Goal: Communication & Community: Share content

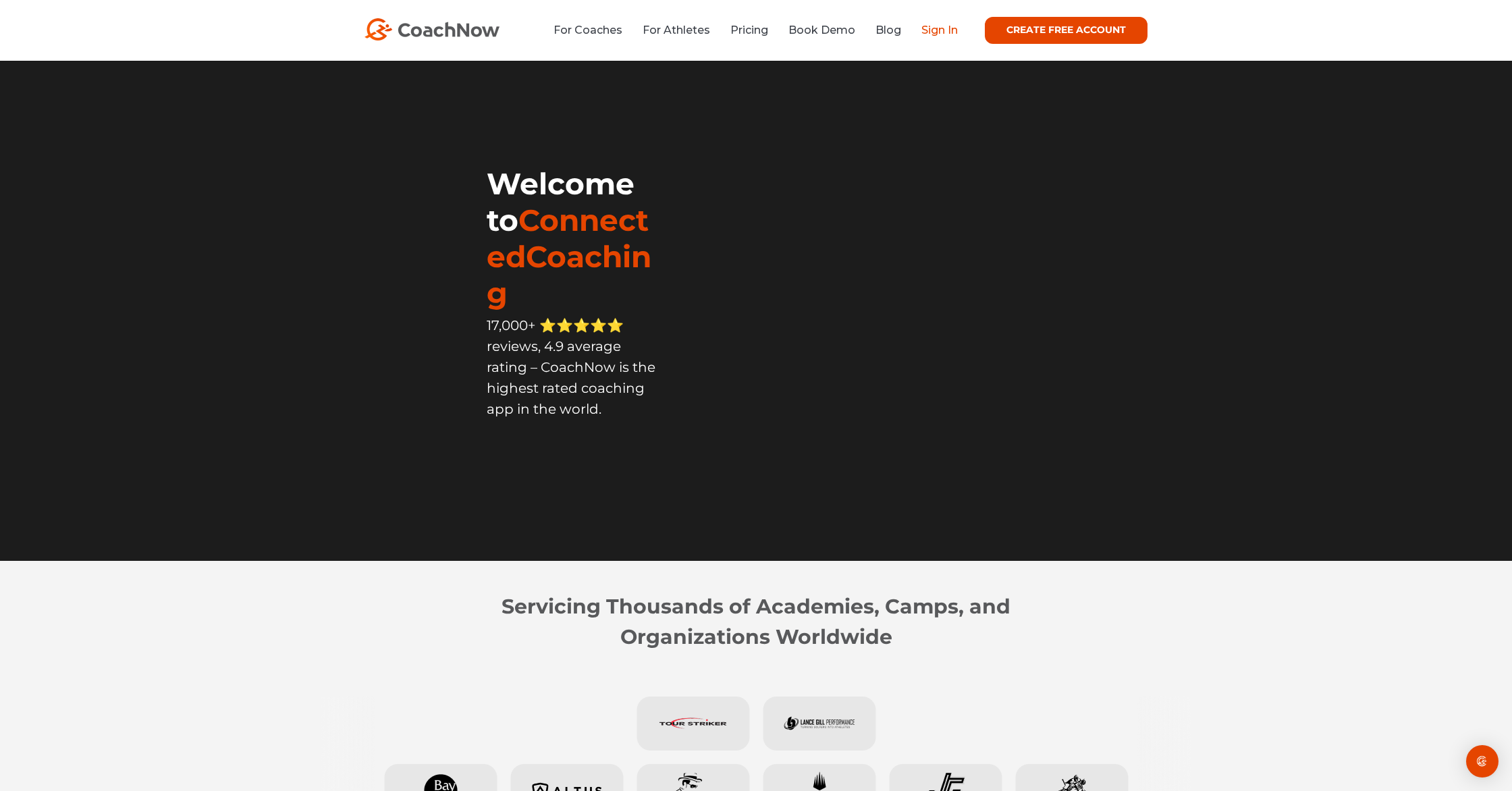
click at [948, 28] on link "Sign In" at bounding box center [940, 30] width 36 height 13
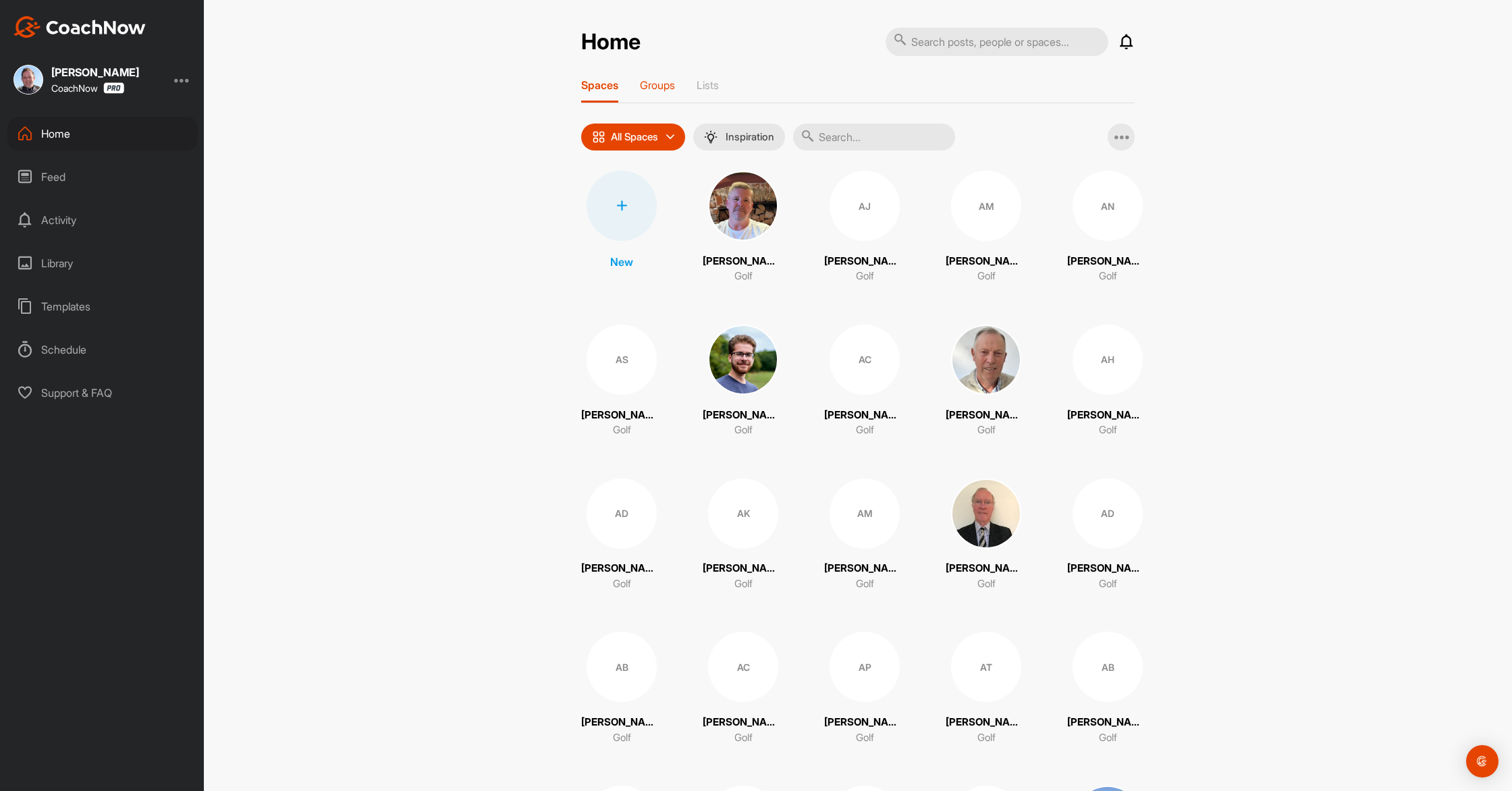
click at [672, 82] on p "Groups" at bounding box center [657, 85] width 35 height 14
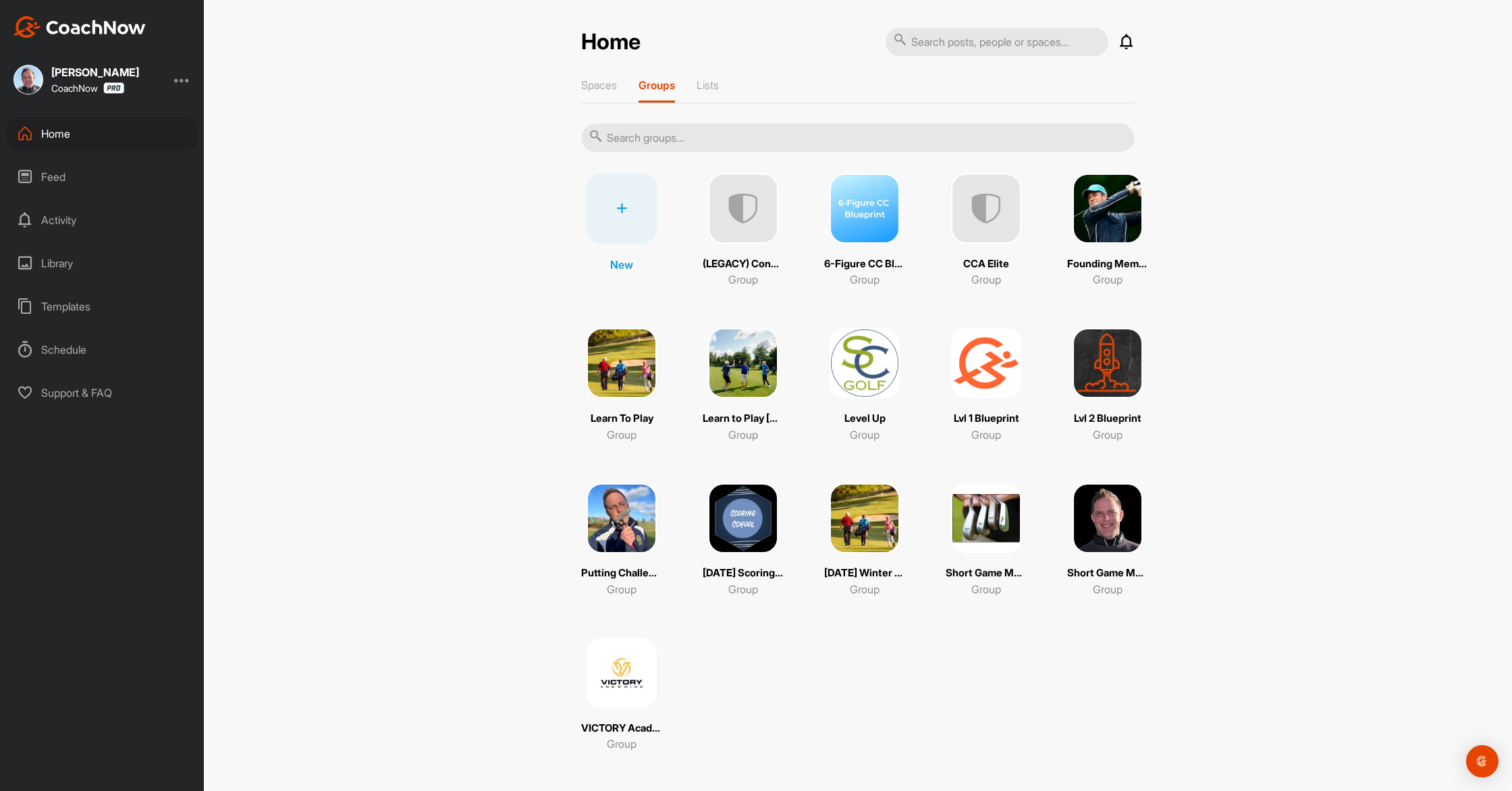
click at [878, 372] on img at bounding box center [865, 363] width 70 height 71
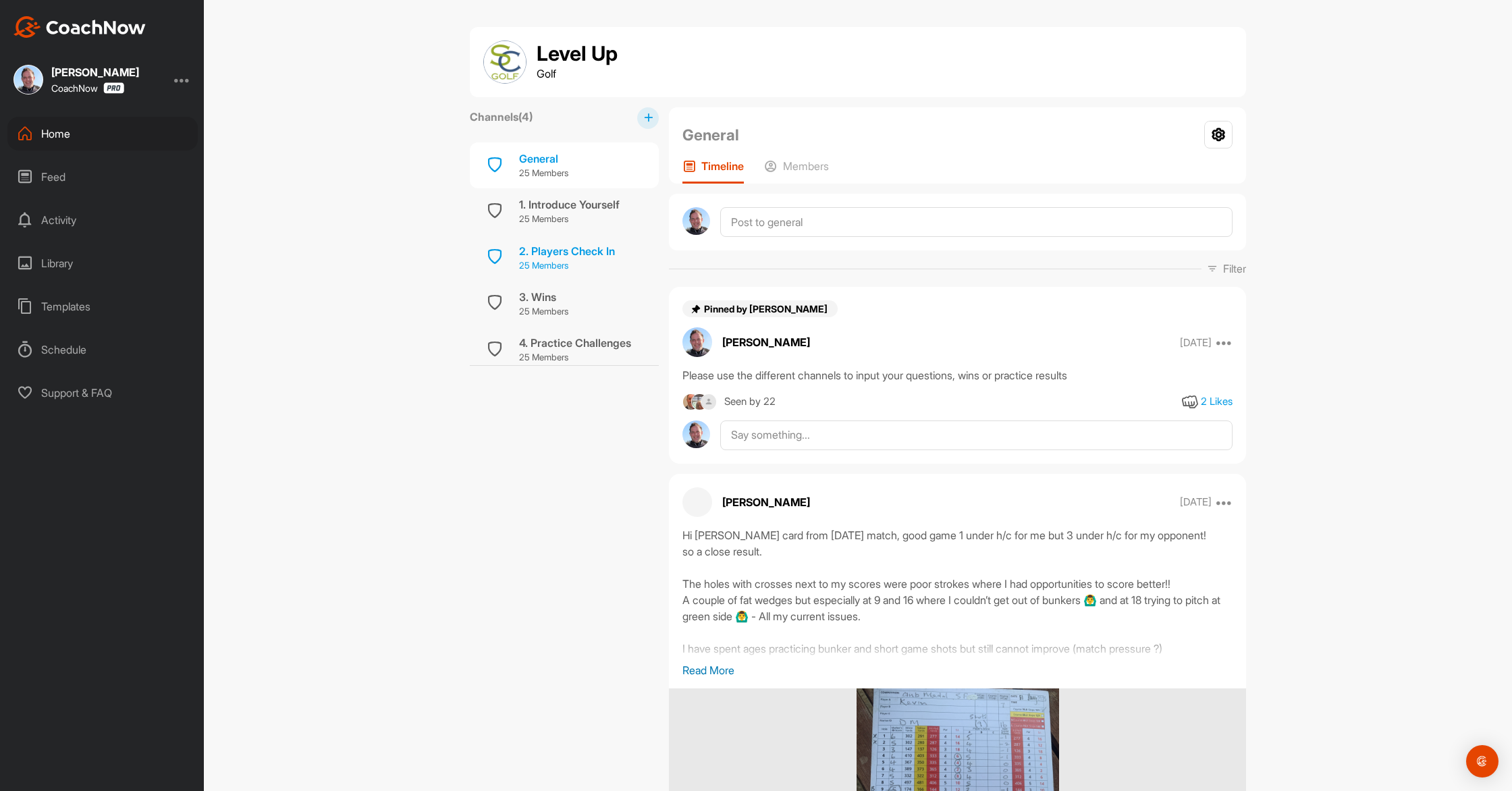
click at [556, 261] on p "25 Members" at bounding box center [567, 266] width 96 height 14
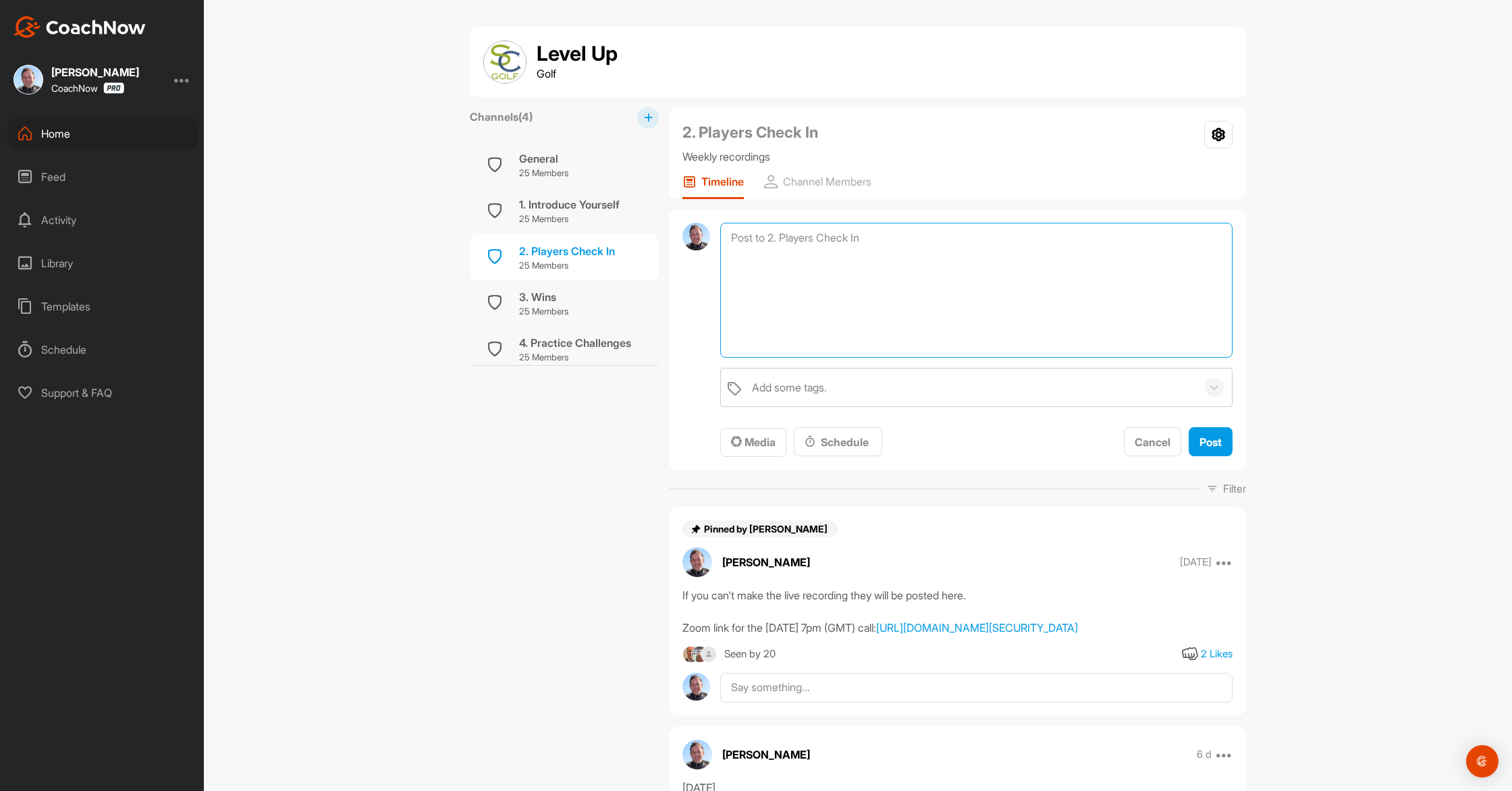
click at [784, 239] on textarea at bounding box center [976, 289] width 512 height 135
click at [766, 271] on textarea "[DATE]" at bounding box center [976, 289] width 512 height 135
type textarea "[DATE] Weekly wins Why we struggle with longer irons How to move better into th…"
click at [824, 387] on div "Add some tags." at bounding box center [789, 388] width 75 height 16
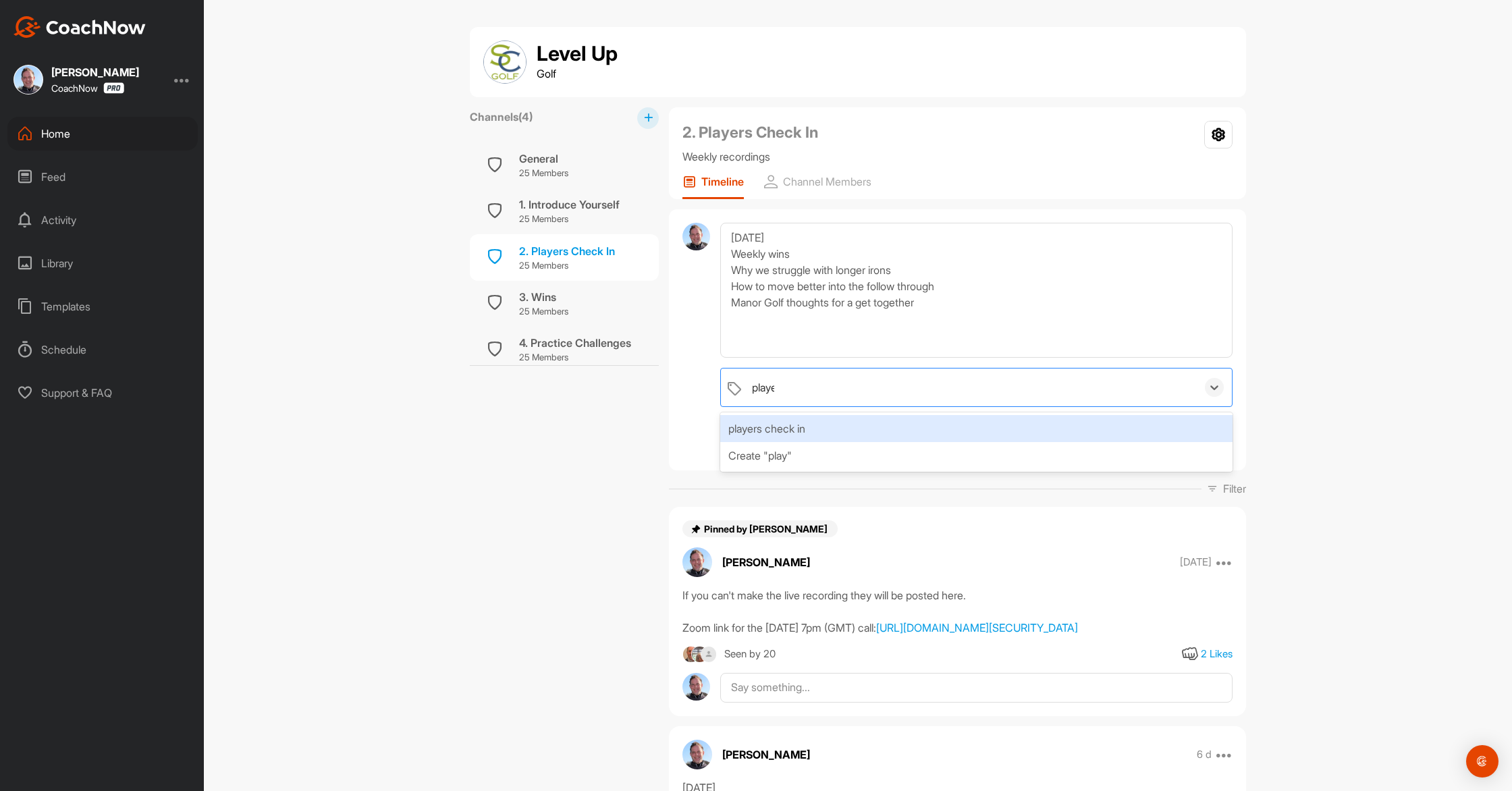
type input "player"
click at [818, 428] on div "players check in" at bounding box center [976, 428] width 512 height 27
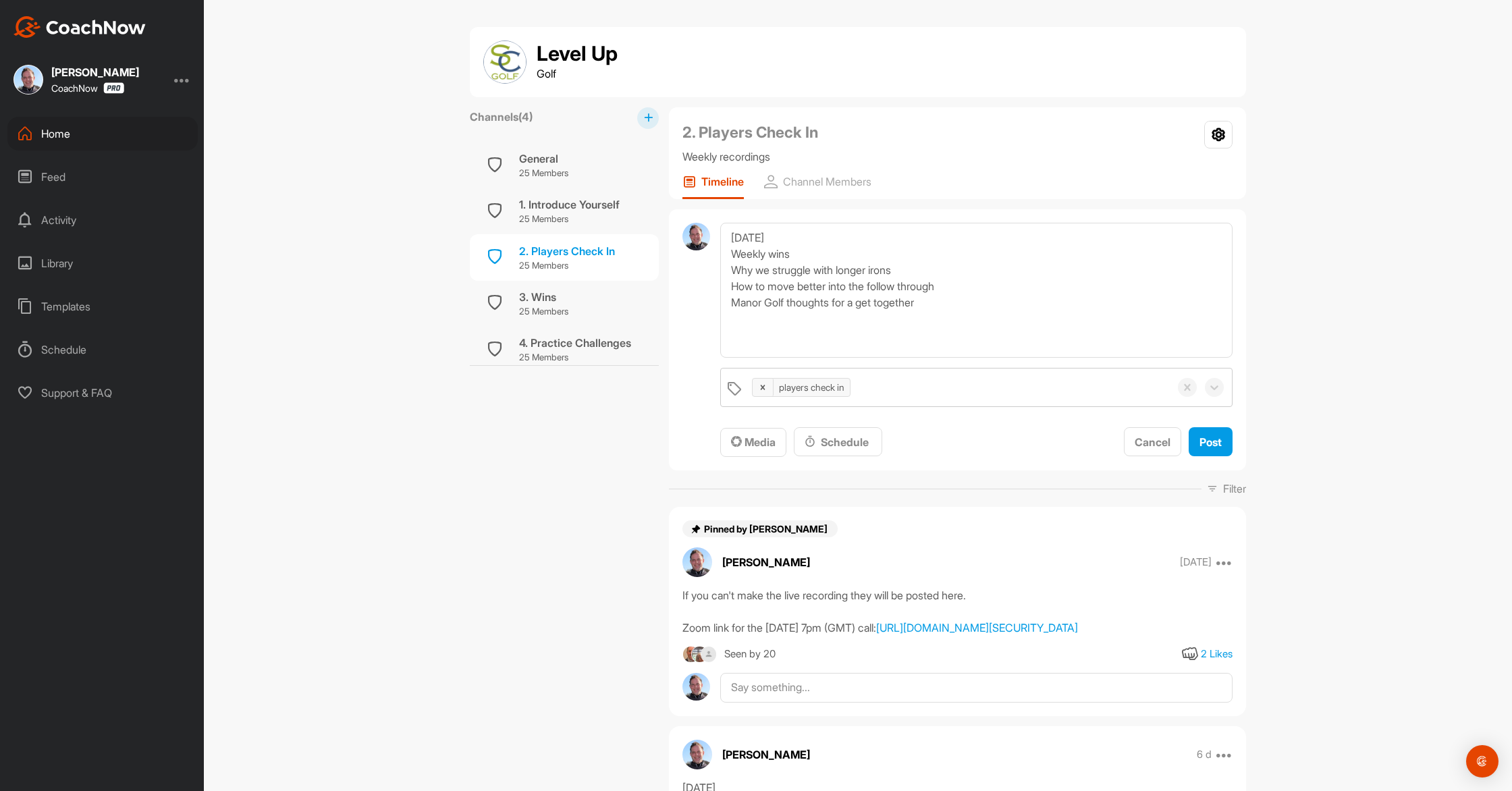
click at [688, 431] on div at bounding box center [696, 339] width 28 height 234
click at [754, 447] on span "Media" at bounding box center [753, 442] width 44 height 14
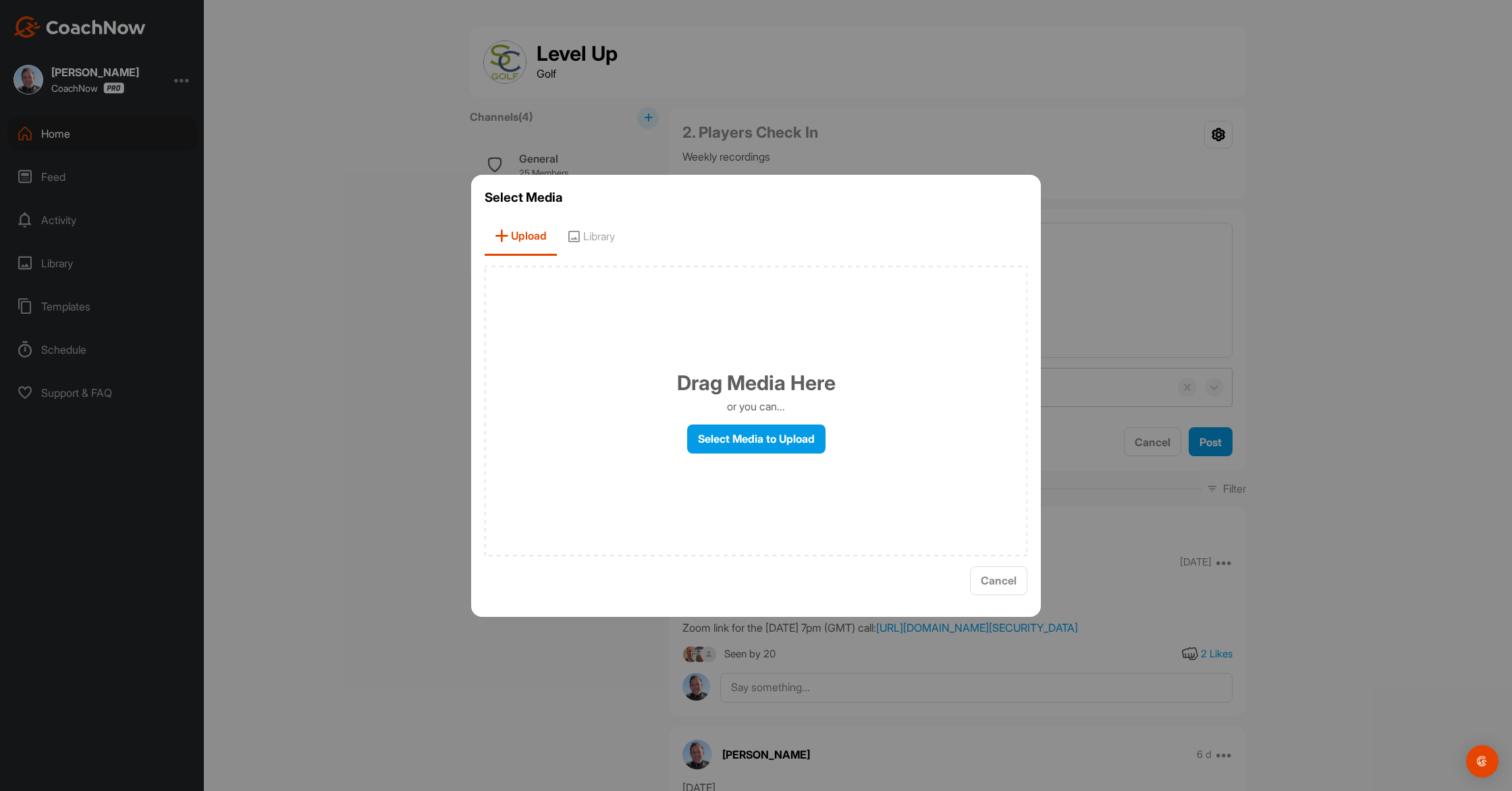
click at [754, 447] on label "Select Media to Upload" at bounding box center [756, 439] width 138 height 29
click at [0, 0] on input "Select Media to Upload" at bounding box center [0, 0] width 0 height 0
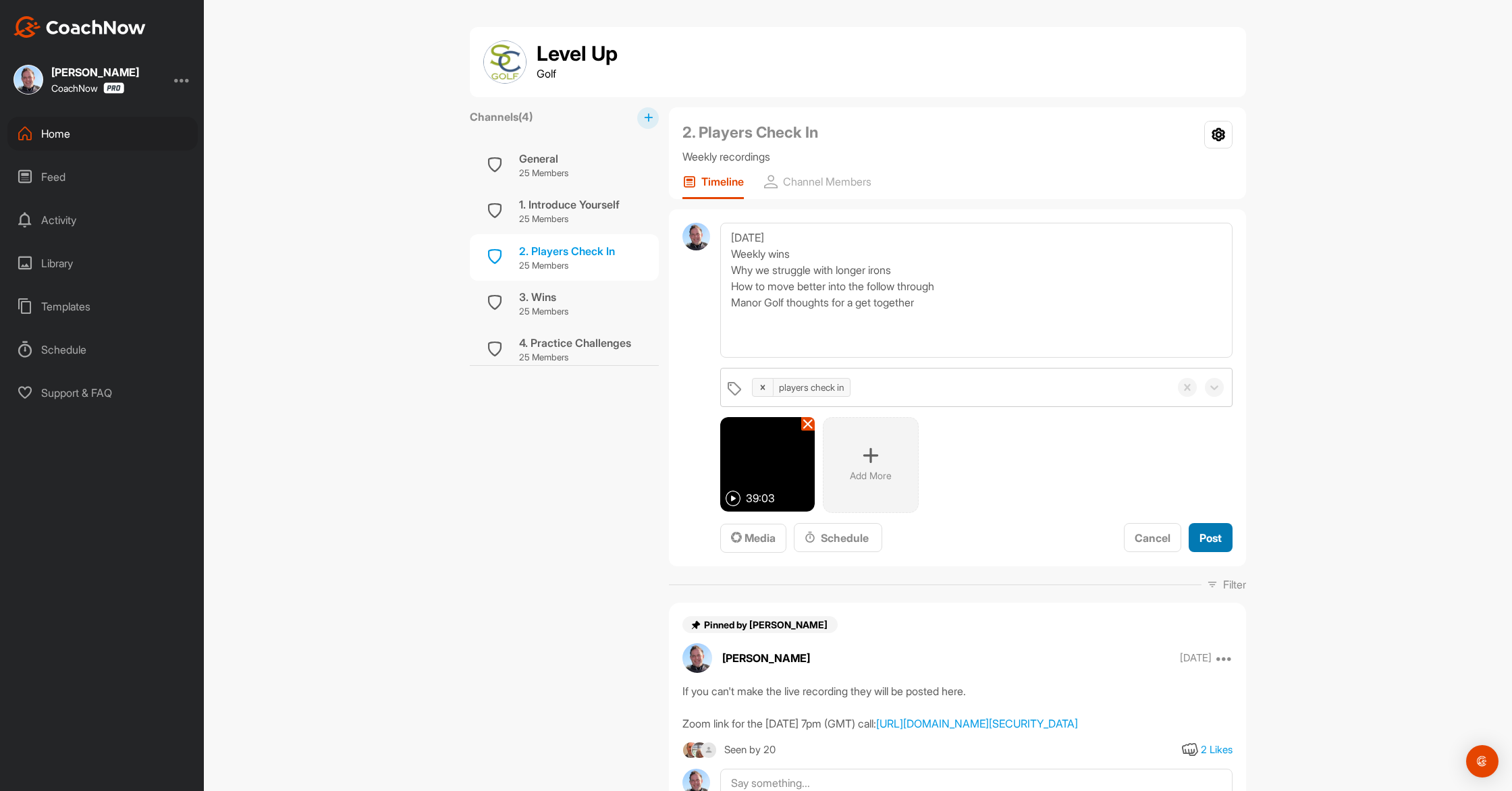
click at [1207, 543] on span "Post" at bounding box center [1210, 538] width 23 height 14
